Goal: Book appointment/travel/reservation

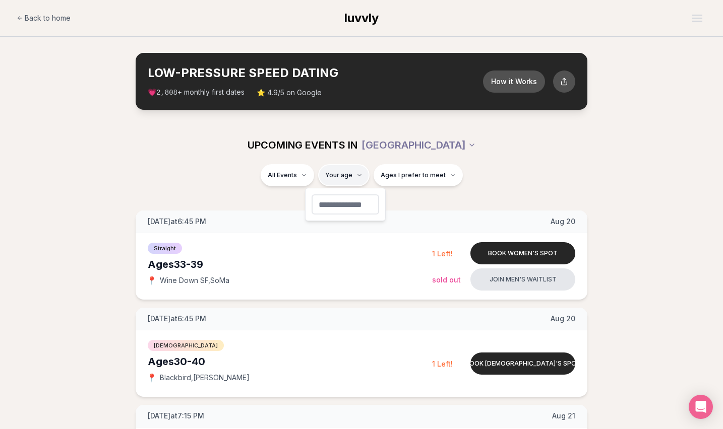
type input "**"
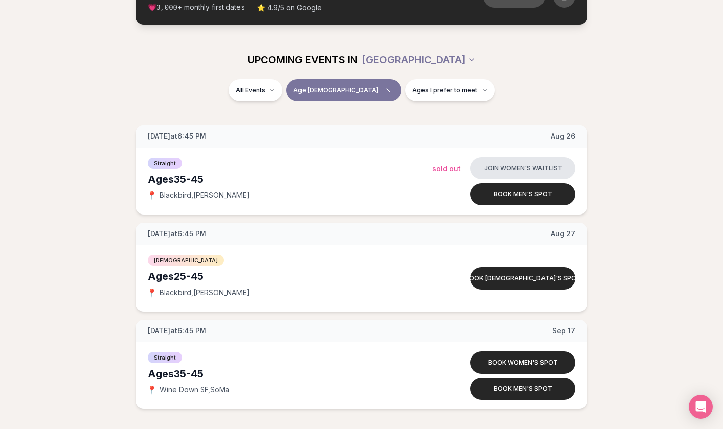
scroll to position [86, 0]
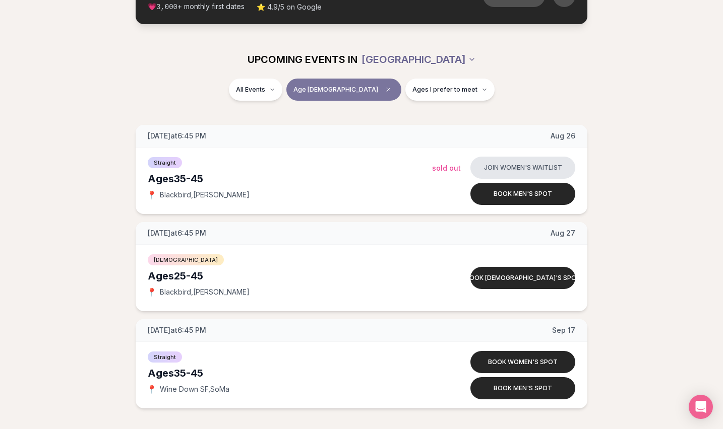
click at [437, 58] on html "Back to home luvvly LOW-PRESSURE SPEED DATING How it Works 💗 3,000 + monthly fi…" at bounding box center [361, 301] width 723 height 774
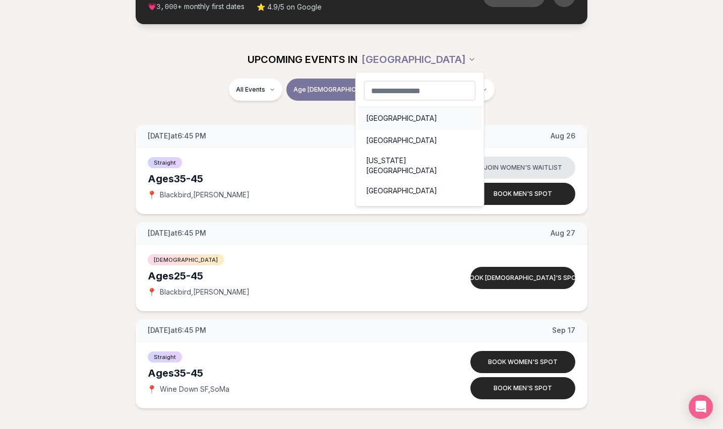
click at [388, 119] on div "[GEOGRAPHIC_DATA]" at bounding box center [420, 118] width 124 height 22
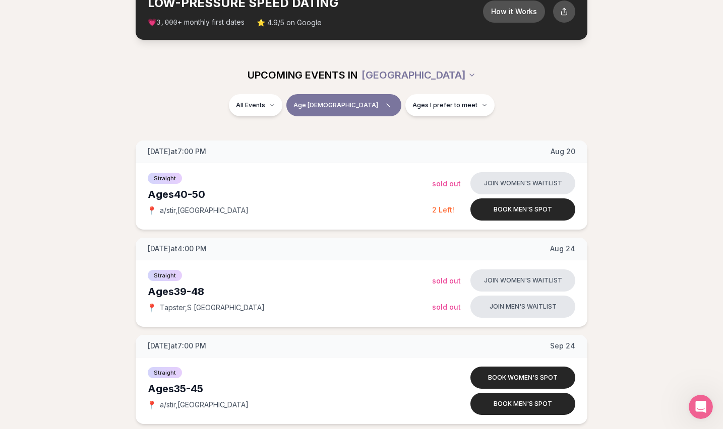
scroll to position [70, 0]
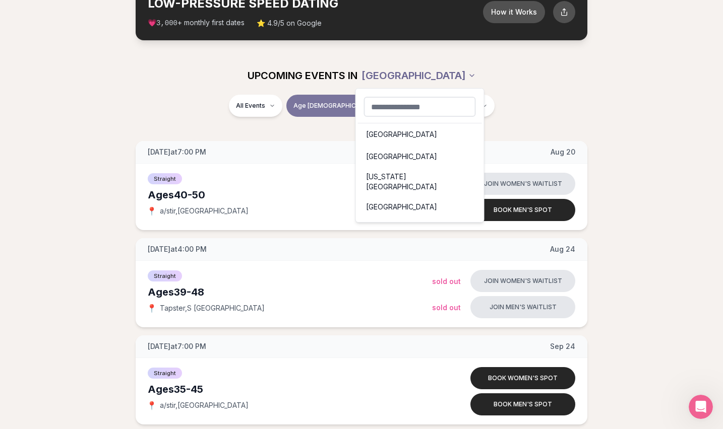
click at [427, 74] on html "Back to home luvvly LOW-PRESSURE SPEED DATING How it Works 💗 3,000 + monthly fi…" at bounding box center [361, 366] width 723 height 872
click at [389, 157] on div "[GEOGRAPHIC_DATA]" at bounding box center [420, 157] width 124 height 22
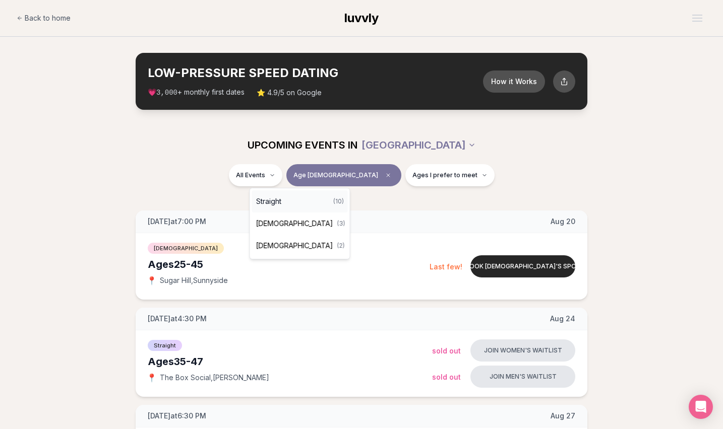
click at [276, 204] on span "Straight" at bounding box center [268, 202] width 25 height 10
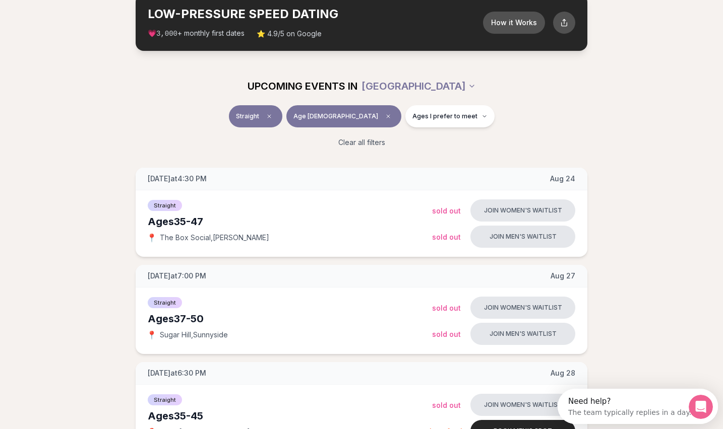
scroll to position [58, 0]
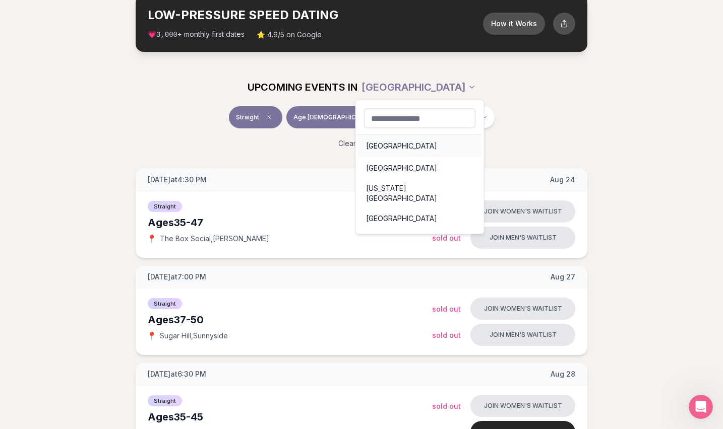
click at [383, 143] on div "[GEOGRAPHIC_DATA]" at bounding box center [420, 146] width 124 height 22
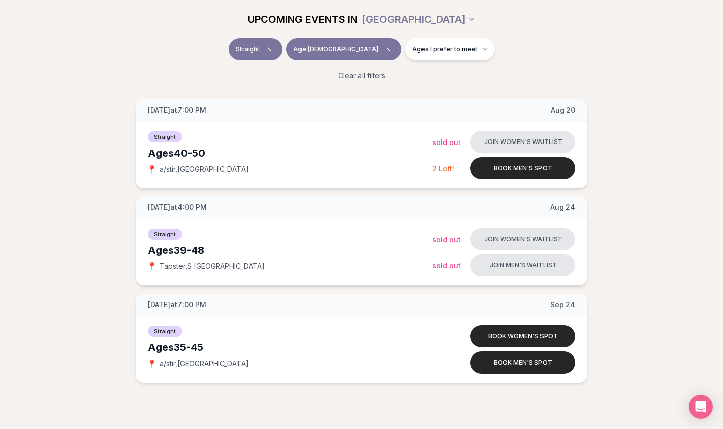
scroll to position [131, 0]
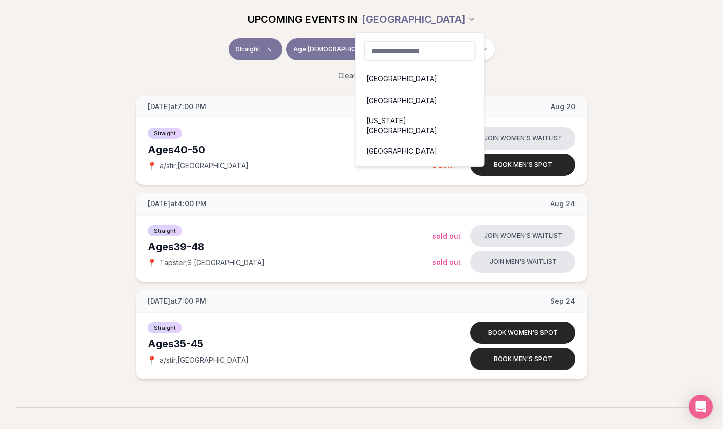
click at [401, 19] on html "Back to home luvvly LOW-PRESSURE SPEED DATING How it Works 💗 3,000 + monthly fi…" at bounding box center [361, 264] width 723 height 791
click at [387, 99] on div "[GEOGRAPHIC_DATA]" at bounding box center [420, 101] width 124 height 22
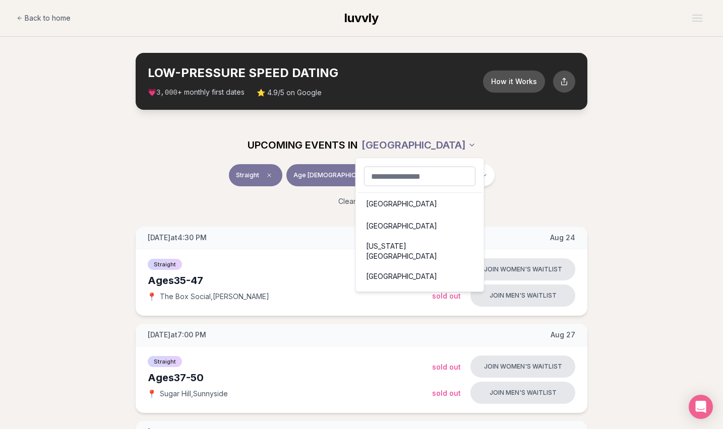
click at [412, 270] on div "[GEOGRAPHIC_DATA]" at bounding box center [420, 277] width 124 height 22
